Goal: Transaction & Acquisition: Purchase product/service

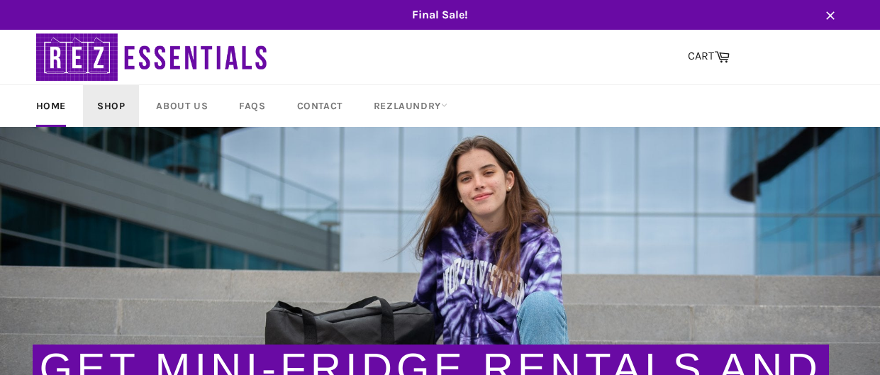
click at [129, 107] on link "Shop" at bounding box center [111, 106] width 56 height 42
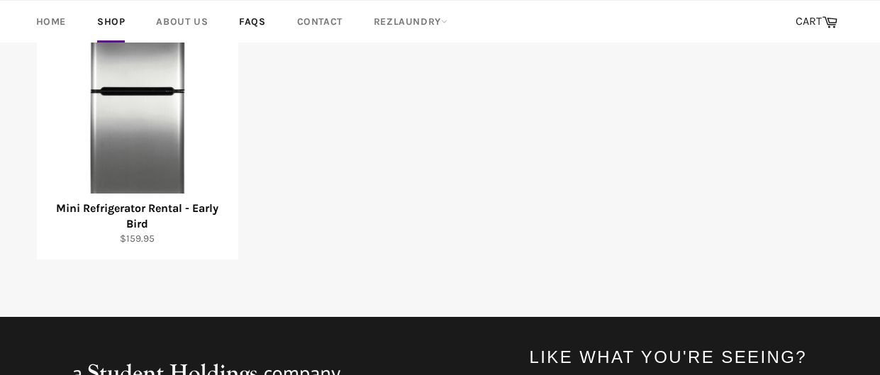
scroll to position [328, 0]
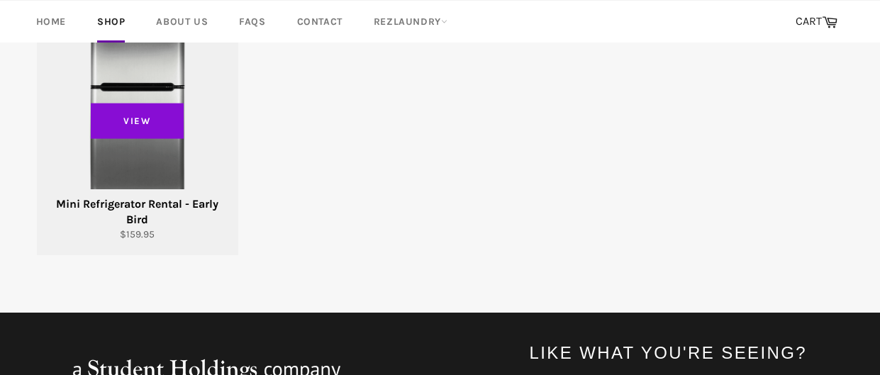
click at [163, 106] on span "View" at bounding box center [138, 120] width 94 height 35
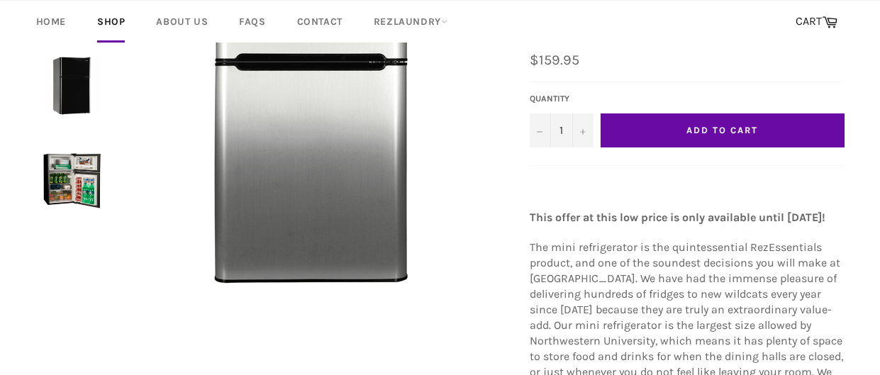
scroll to position [228, 0]
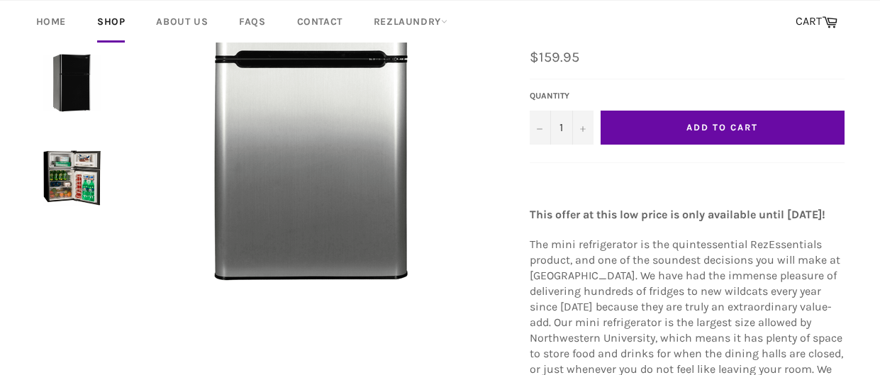
click at [694, 128] on span "Add to Cart" at bounding box center [722, 127] width 71 height 11
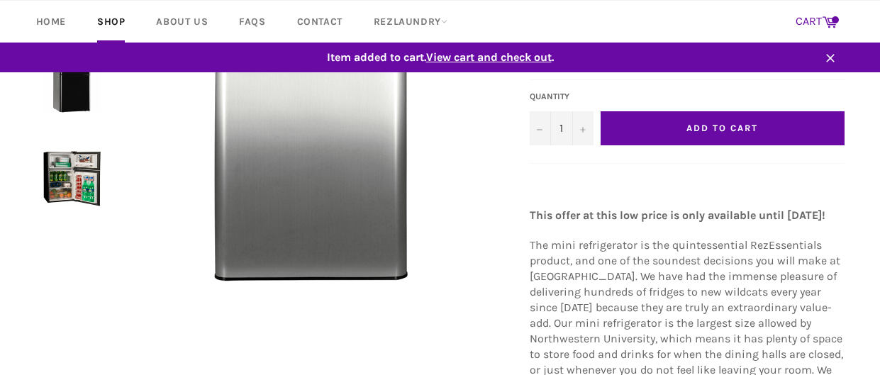
click at [814, 21] on link "CART Cart" at bounding box center [817, 22] width 56 height 30
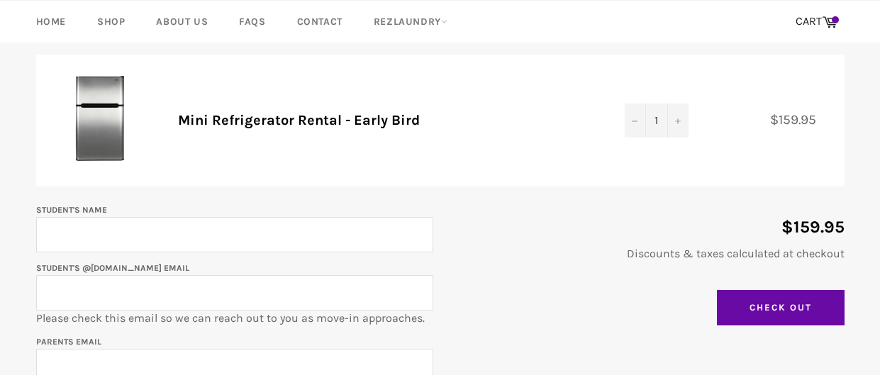
scroll to position [158, 0]
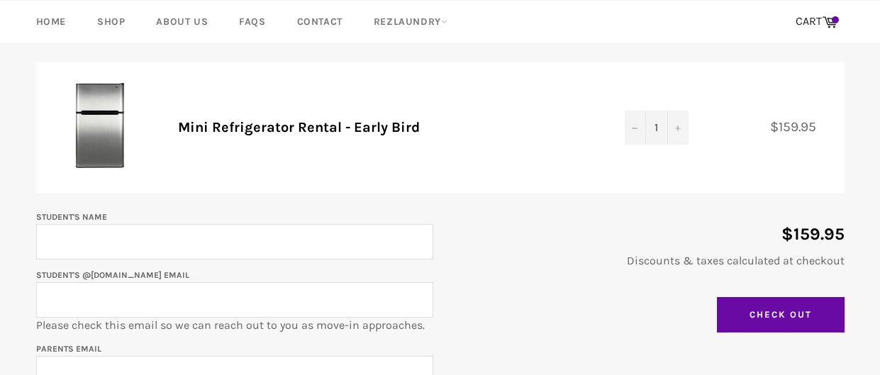
click at [258, 246] on input "Student's Name" at bounding box center [234, 241] width 397 height 35
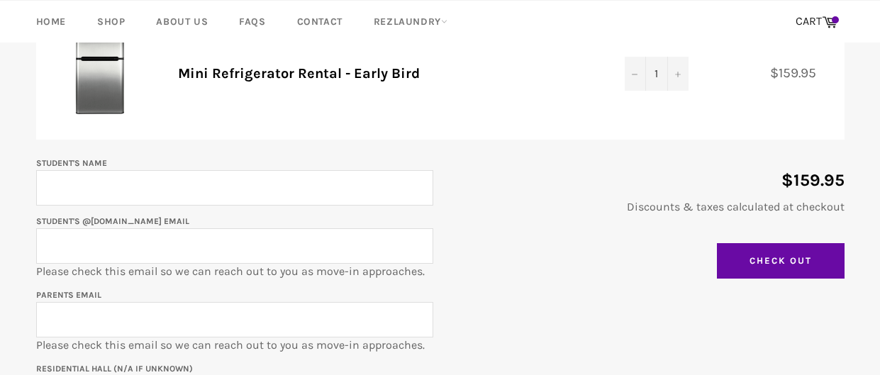
scroll to position [211, 0]
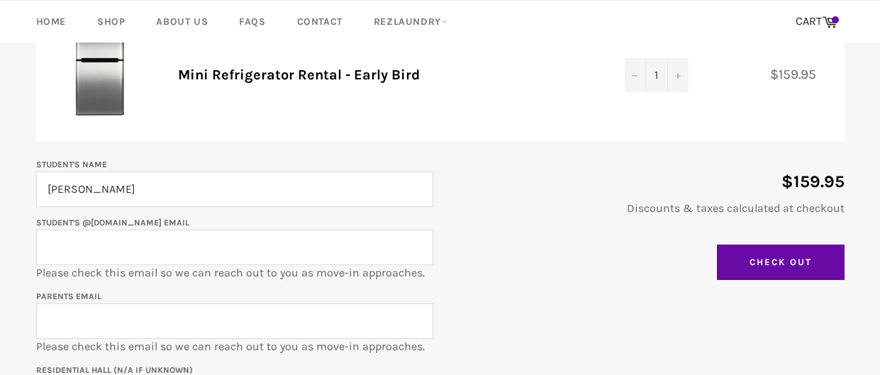
type input "Shawna Polster"
type input "shawnapolster2029@u.northwestern.edu"
click at [123, 327] on input "Parents email" at bounding box center [234, 321] width 397 height 35
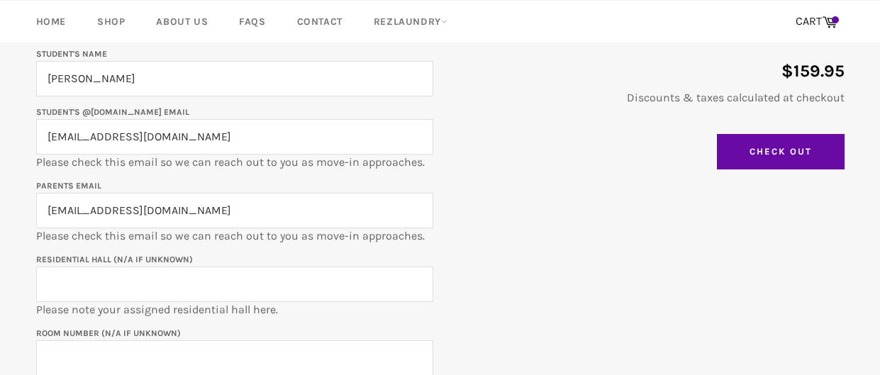
scroll to position [323, 0]
type input "apolster@yahoo.com"
click at [157, 281] on input "Residential Hall (N/A if unknown)" at bounding box center [234, 282] width 397 height 35
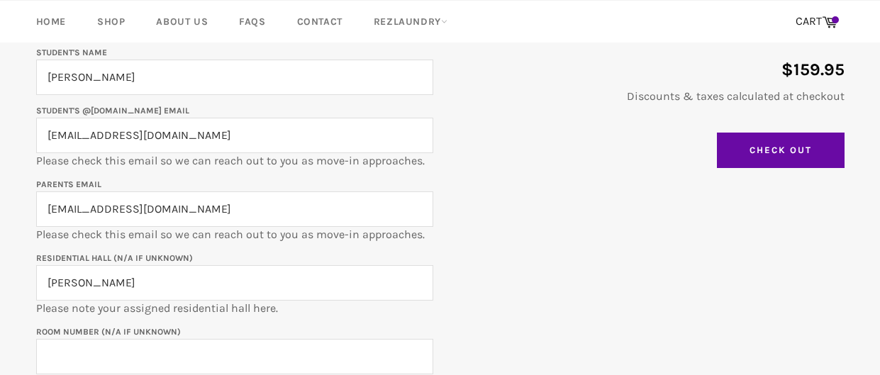
type input "Allison Hall"
click at [116, 355] on input "Room Number (N/A if unknown)" at bounding box center [234, 356] width 397 height 35
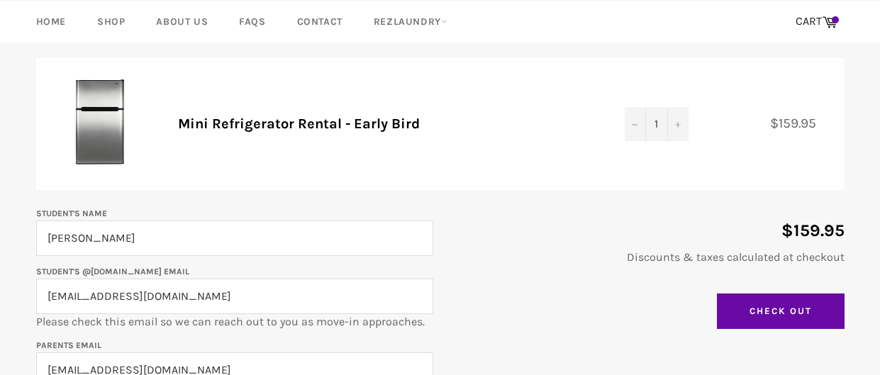
scroll to position [146, 0]
